Goal: Task Accomplishment & Management: Manage account settings

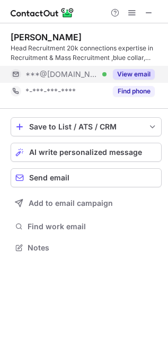
scroll to position [240, 168]
click at [65, 74] on span "***@[DOMAIN_NAME]" at bounding box center [61, 74] width 73 height 10
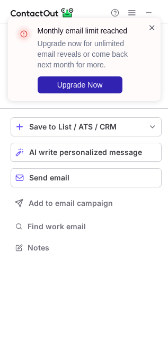
click at [153, 27] on span at bounding box center [152, 27] width 8 height 11
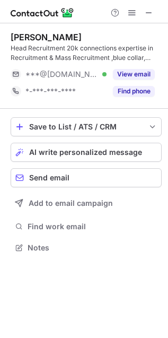
click at [150, 13] on div "Monthly email limit reached Upgrade now for unlimited email reveals or come bac…" at bounding box center [84, 17] width 170 height 21
click at [150, 13] on span at bounding box center [149, 12] width 8 height 8
click at [150, 15] on span at bounding box center [149, 12] width 8 height 8
